Goal: Check status: Check status

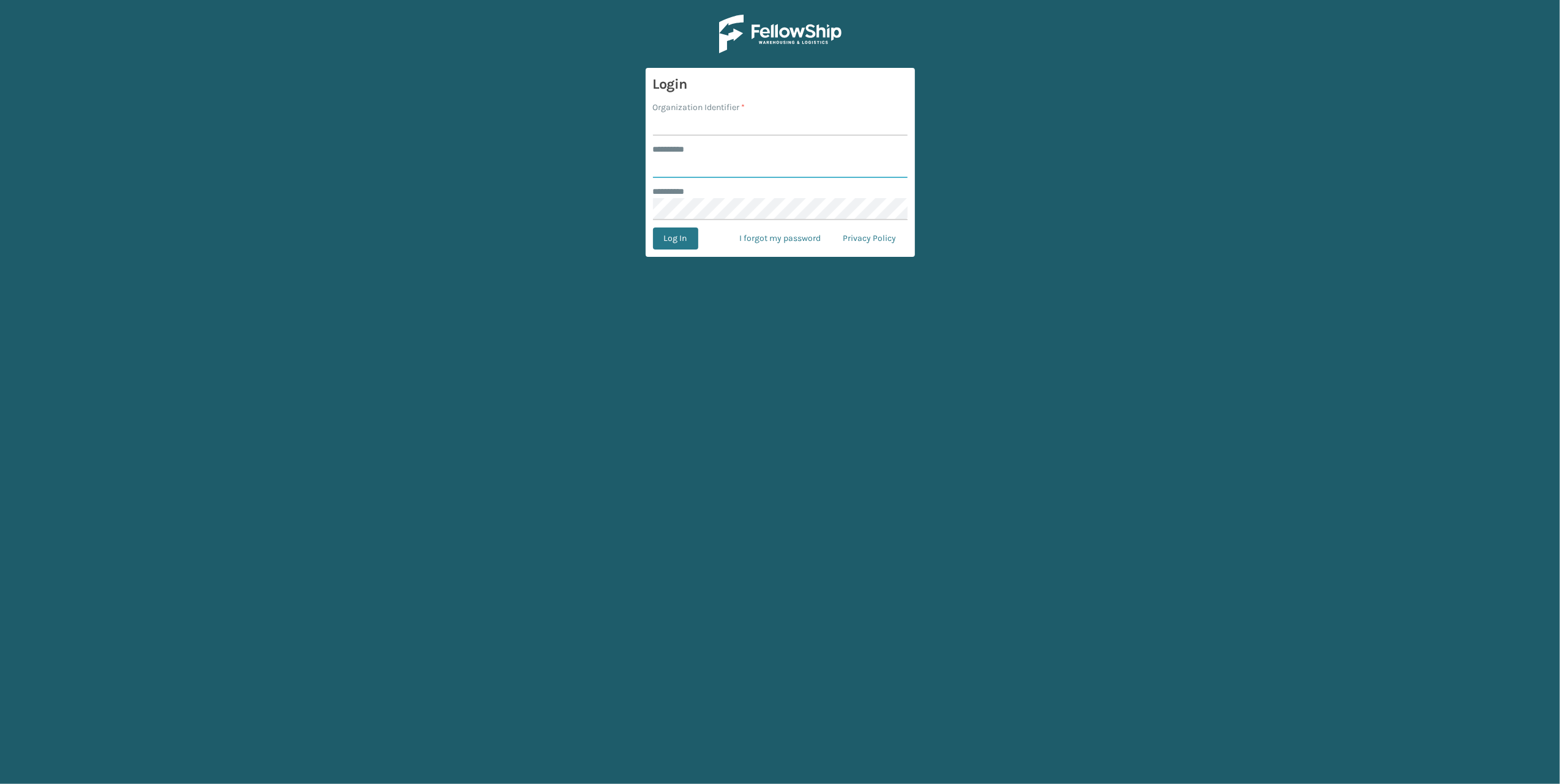
type input "******"
type input "[PERSON_NAME]"
click at [664, 241] on button "Log In" at bounding box center [676, 238] width 45 height 22
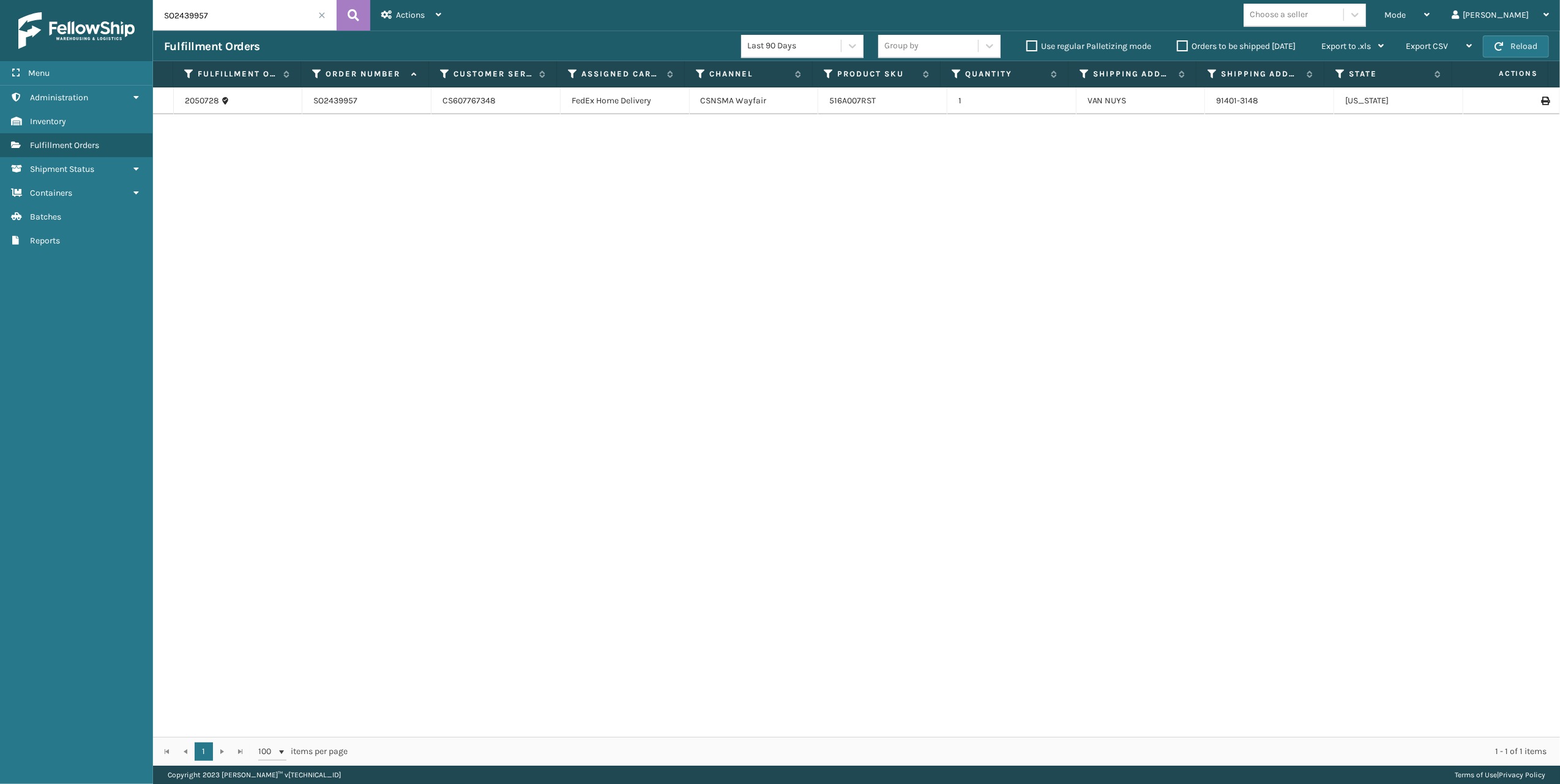
drag, startPoint x: 238, startPoint y: 22, endPoint x: 136, endPoint y: 21, distance: 102.0
click at [136, 0] on div "Menu Administration Inventory Fulfillment Orders Shipment Status Containers Bat…" at bounding box center [780, 0] width 1560 height 0
paste input "46536"
type input "SO2446536"
click at [1110, 389] on div "2096371 SO2446536 1QFSWZWG LTL AMAZON AMAZOWA [DOMAIN_NAME] (BULK) LKLGF2SP1CAR…" at bounding box center [856, 411] width 1406 height 649
